Goal: Task Accomplishment & Management: Manage account settings

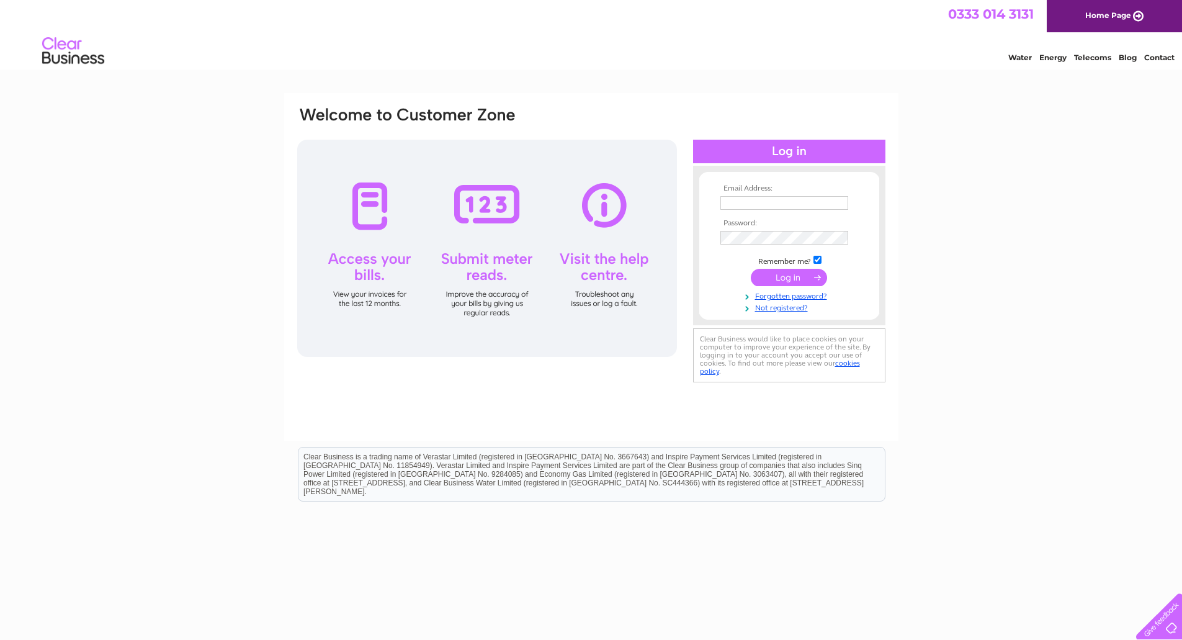
type input "[EMAIL_ADDRESS][DOMAIN_NAME]"
click at [803, 277] on input "submit" at bounding box center [789, 277] width 76 height 17
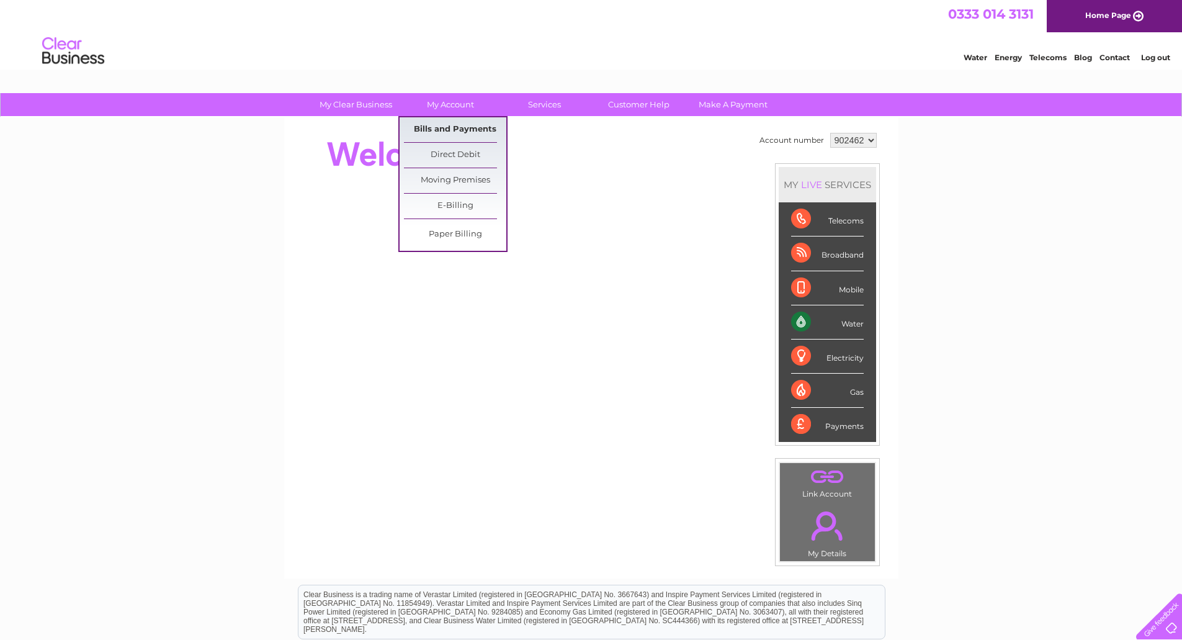
click at [456, 130] on link "Bills and Payments" at bounding box center [455, 129] width 102 height 25
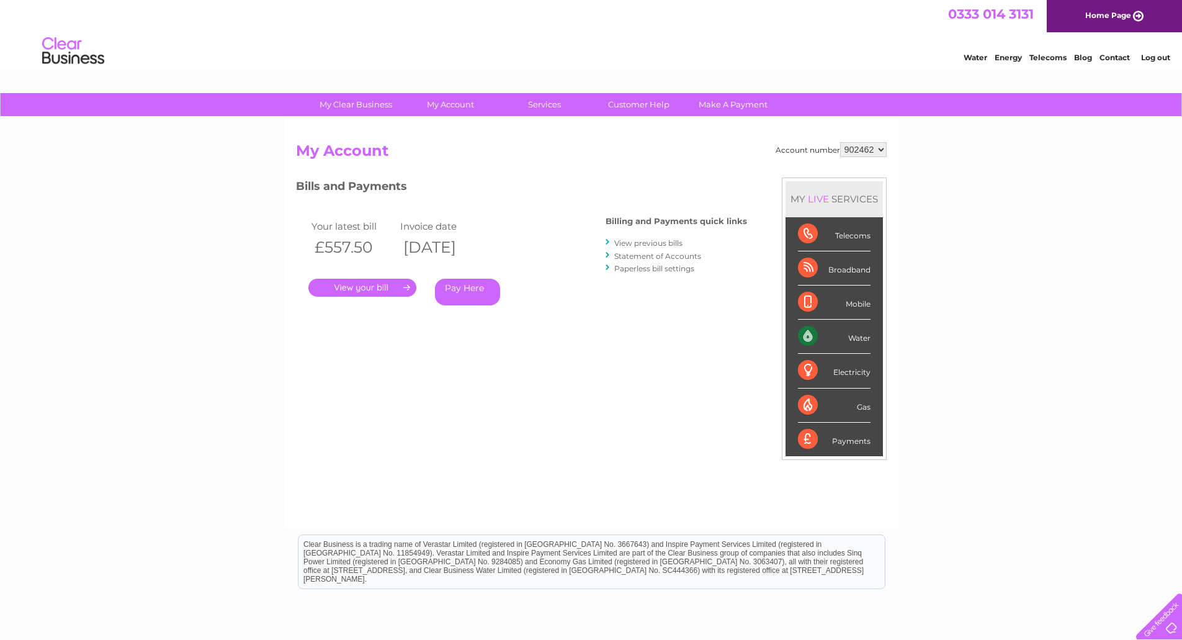
click at [382, 290] on link "." at bounding box center [362, 288] width 108 height 18
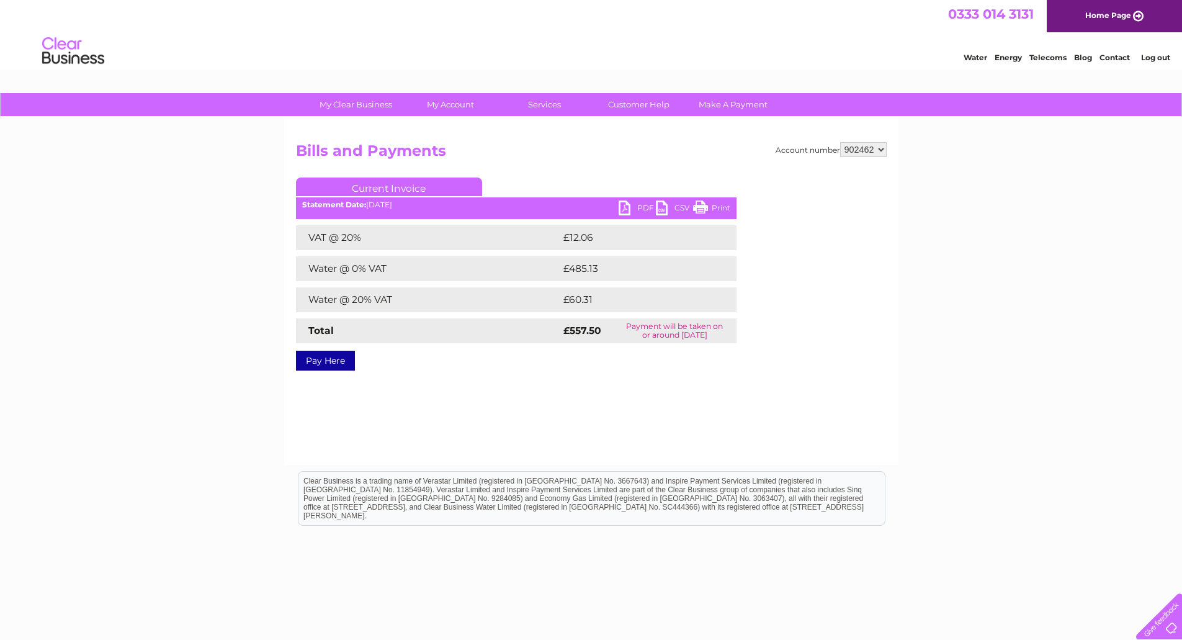
click at [634, 205] on link "PDF" at bounding box center [636, 209] width 37 height 18
